Goal: Check status

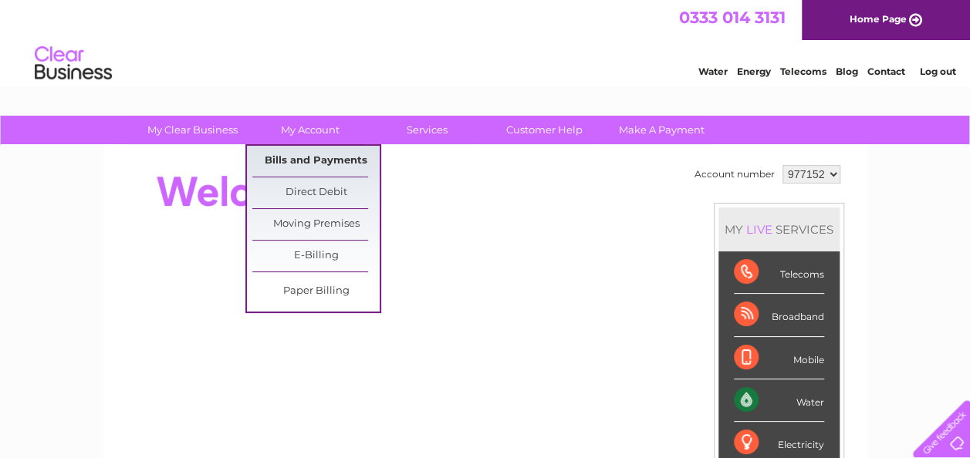
click at [310, 165] on link "Bills and Payments" at bounding box center [315, 161] width 127 height 31
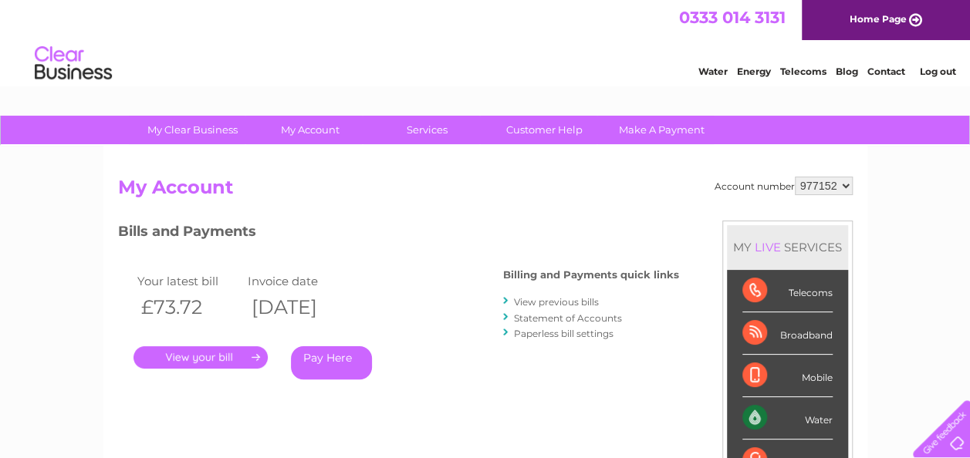
click at [215, 358] on link "." at bounding box center [201, 357] width 134 height 22
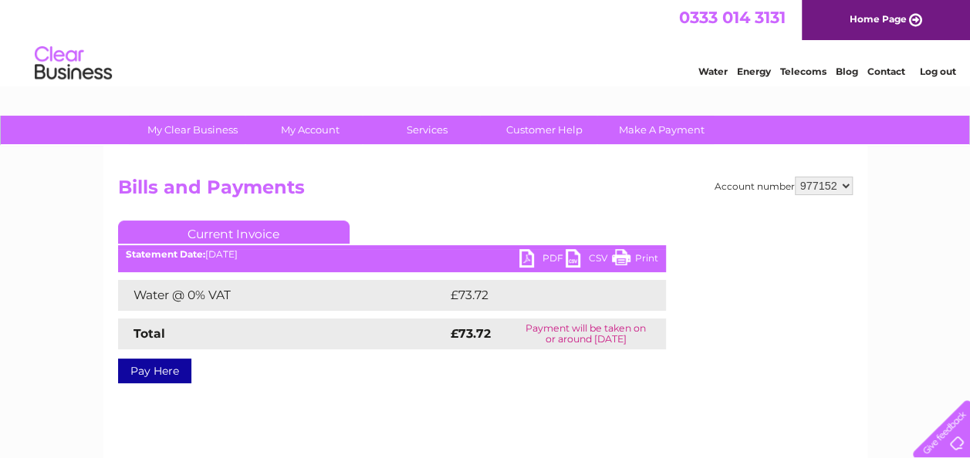
click at [529, 252] on link "PDF" at bounding box center [542, 260] width 46 height 22
